Goal: Information Seeking & Learning: Learn about a topic

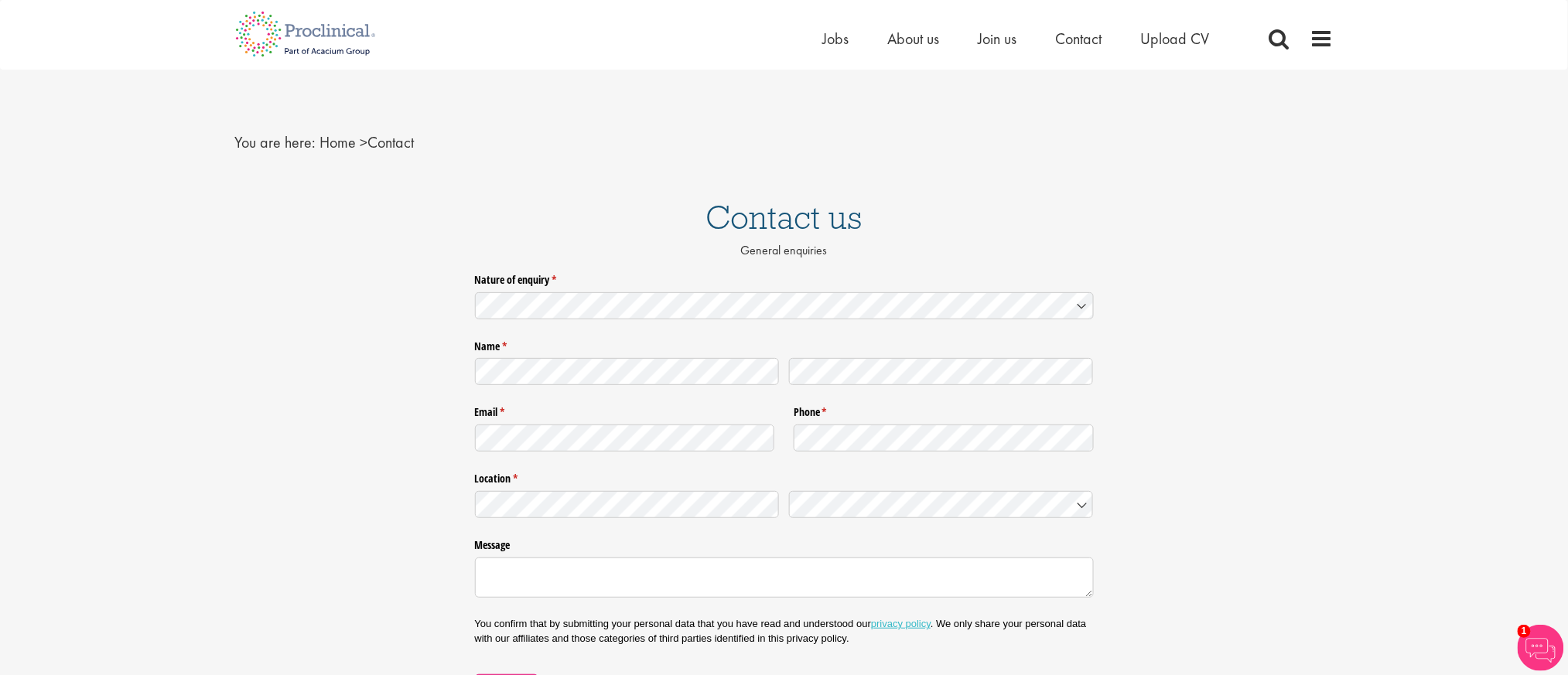
click at [1344, 37] on div "Home Jobs About us Join us Contact Upload CV" at bounding box center [784, 29] width 1122 height 58
click at [1329, 42] on span at bounding box center [1321, 38] width 23 height 23
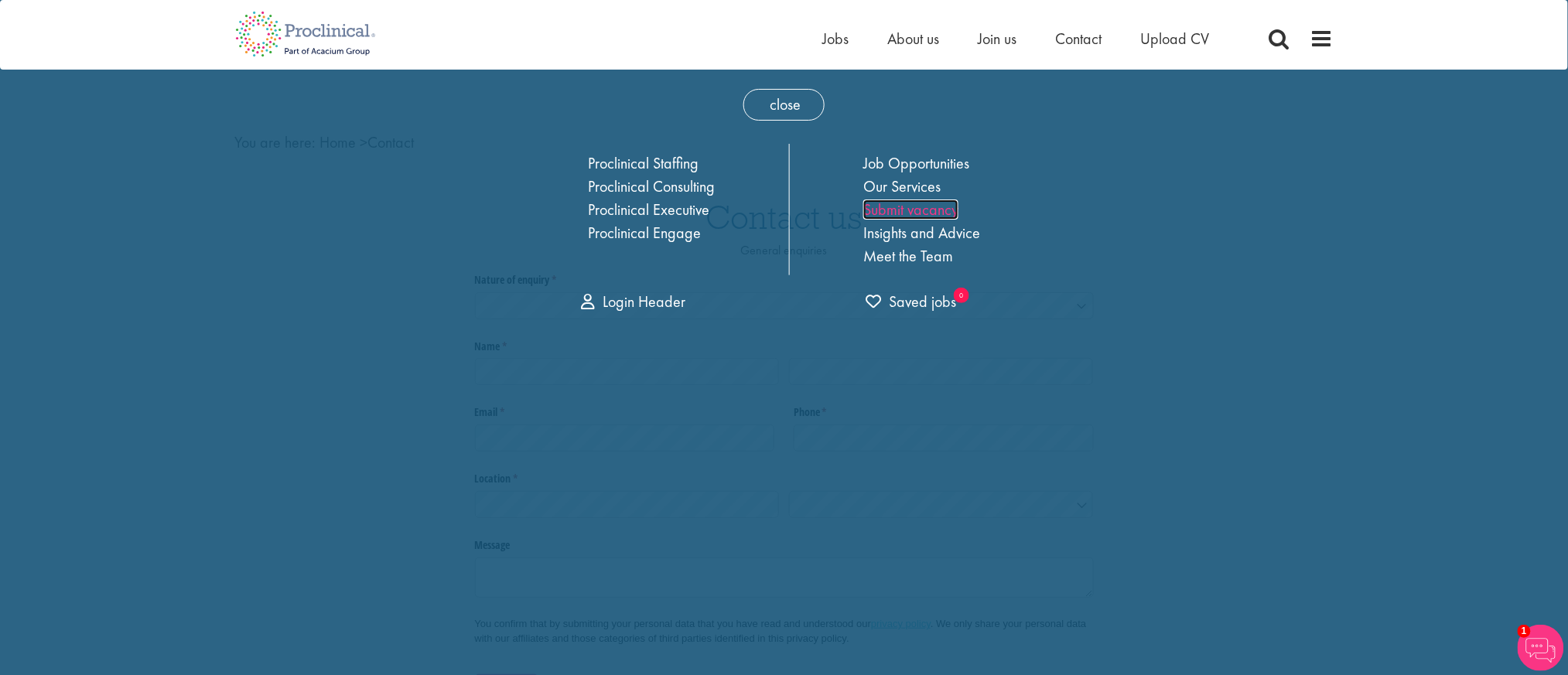
click at [943, 213] on link "Submit vacancy" at bounding box center [911, 209] width 95 height 20
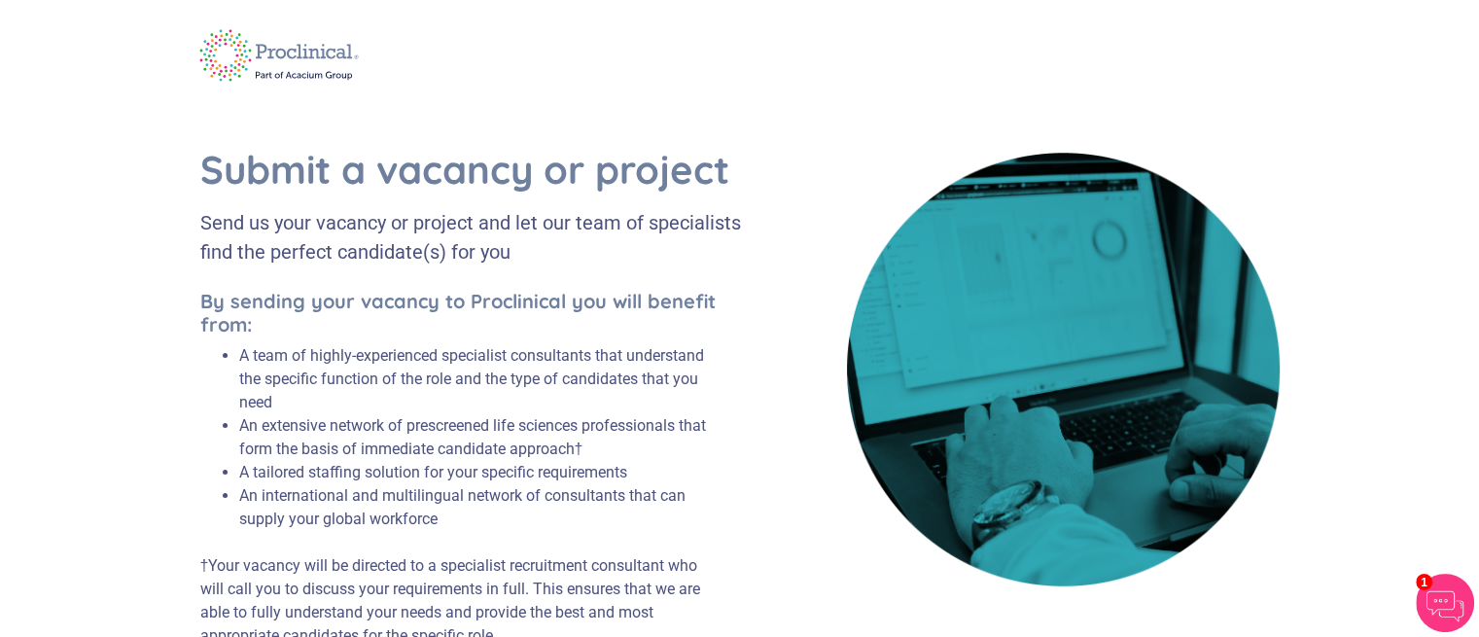
click at [981, 19] on div at bounding box center [740, 56] width 1109 height 88
click at [320, 61] on img at bounding box center [280, 56] width 188 height 78
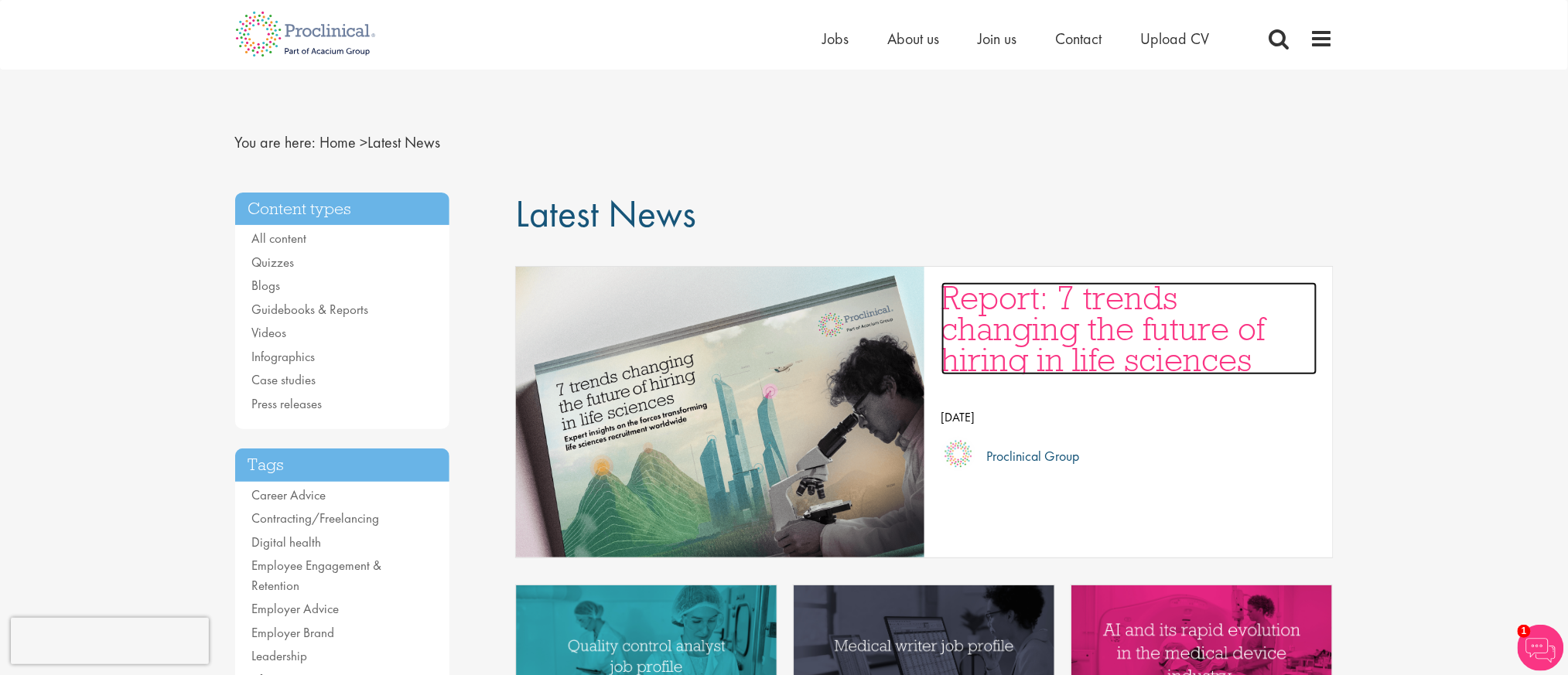
click at [1162, 342] on h3 "Report: 7 trends changing the future of hiring in life sciences" at bounding box center [1129, 328] width 376 height 93
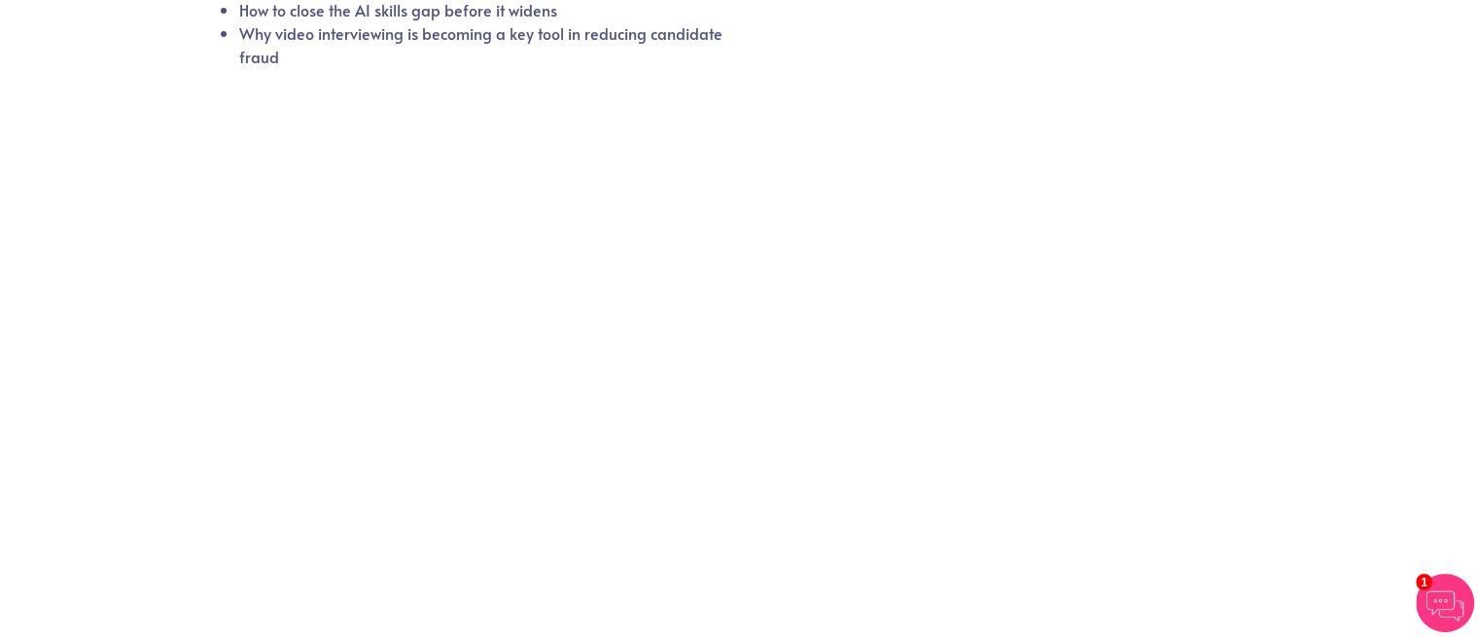
scroll to position [245, 0]
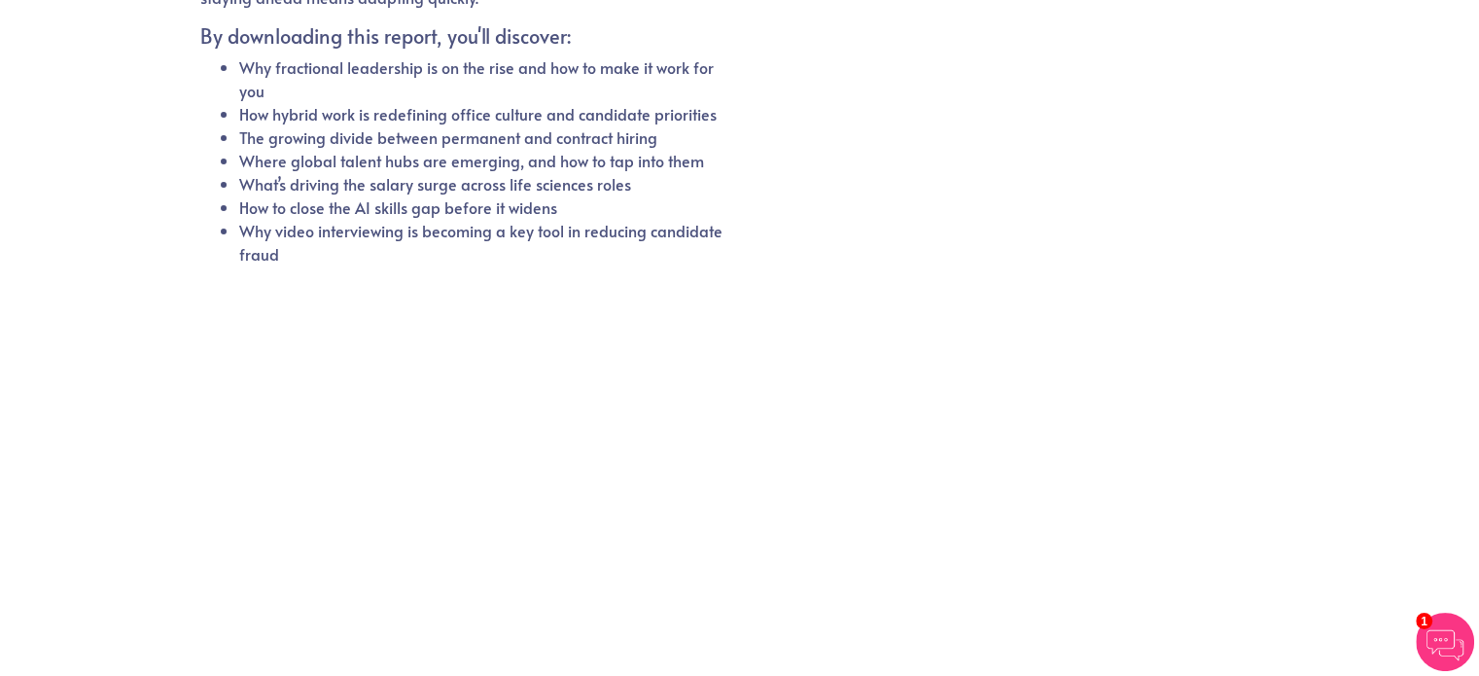
scroll to position [469, 0]
click at [998, 529] on div at bounding box center [739, 545] width 1079 height 518
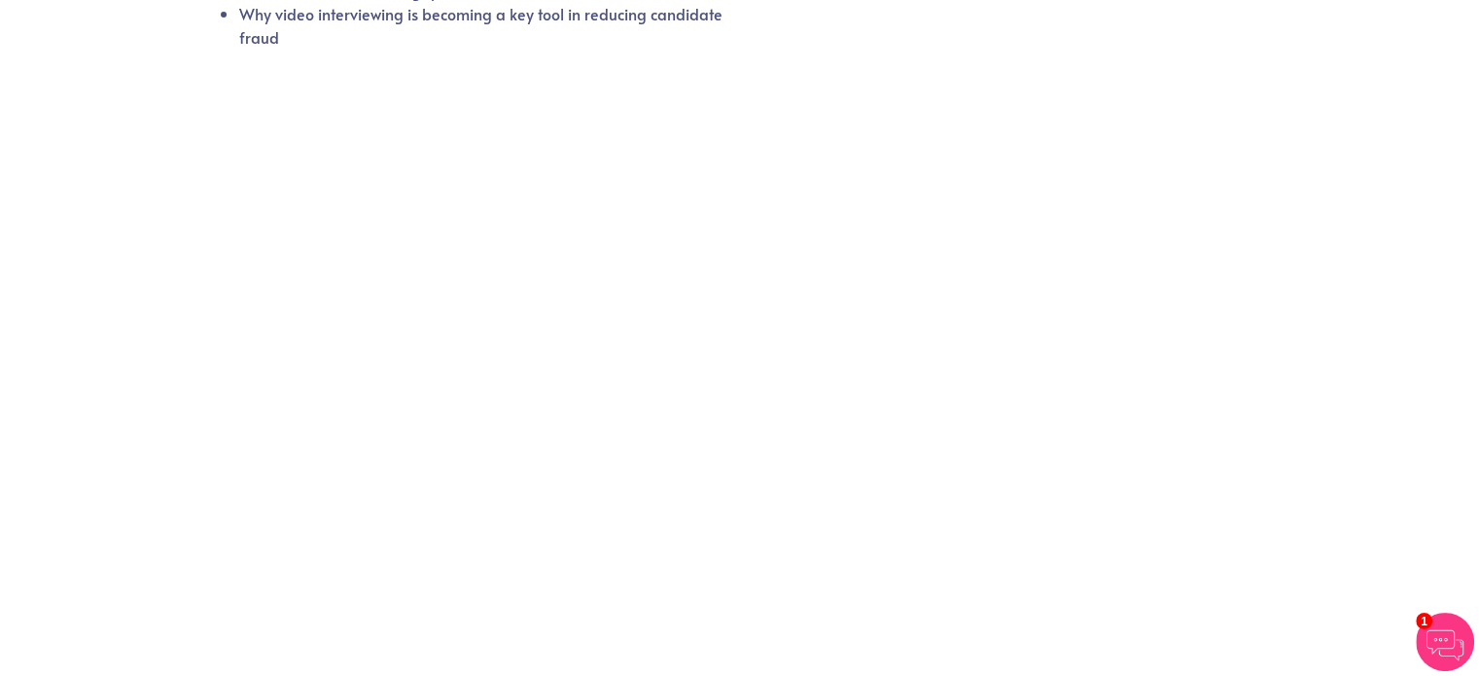
scroll to position [206, 0]
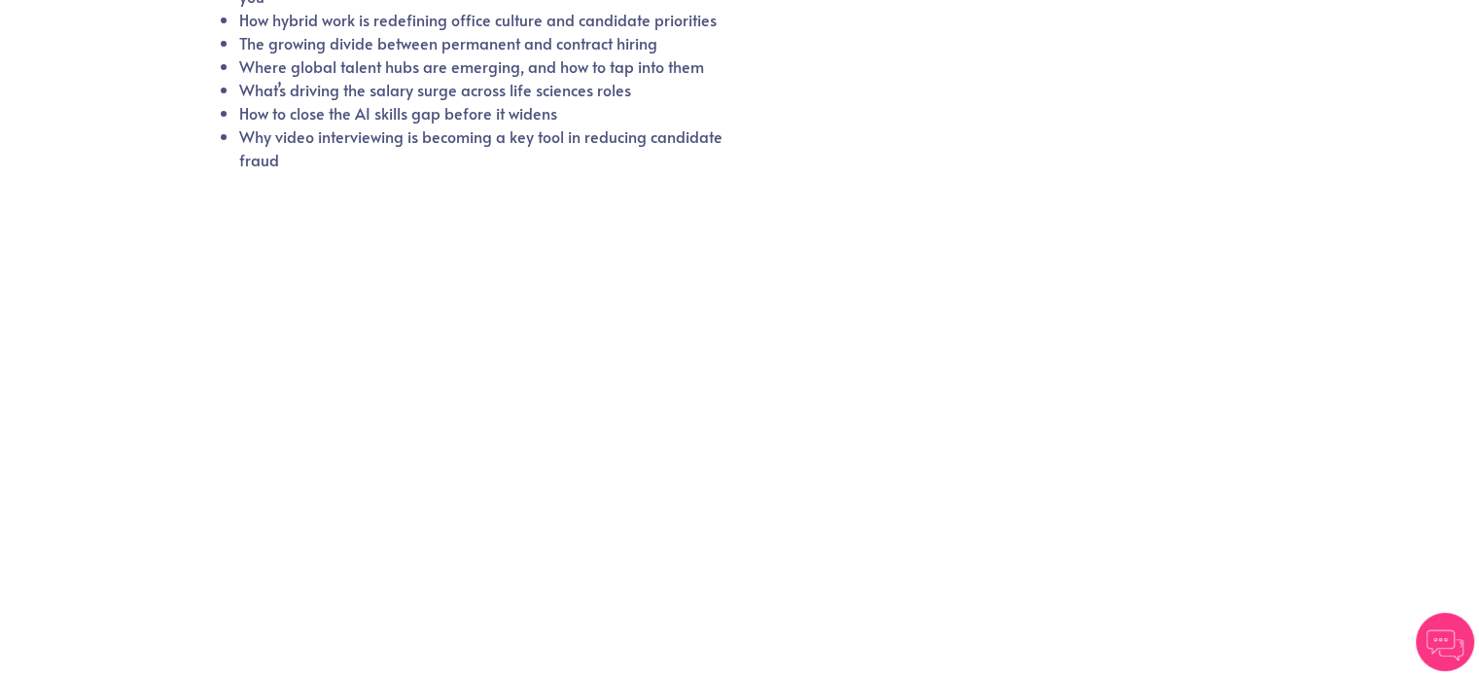
scroll to position [561, 0]
click at [1368, 411] on section "7 trends changing the future of hiring in life sciences Expert insights on the …" at bounding box center [739, 134] width 1479 height 1193
